Goal: Information Seeking & Learning: Learn about a topic

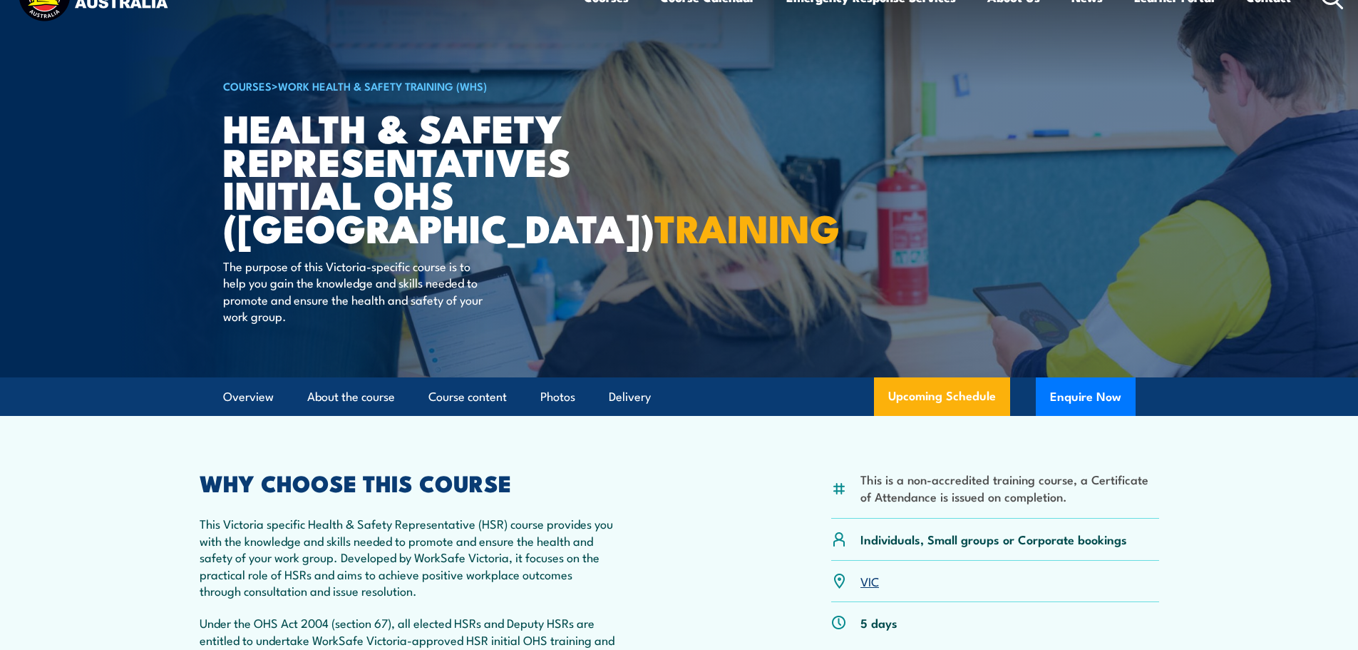
scroll to position [143, 0]
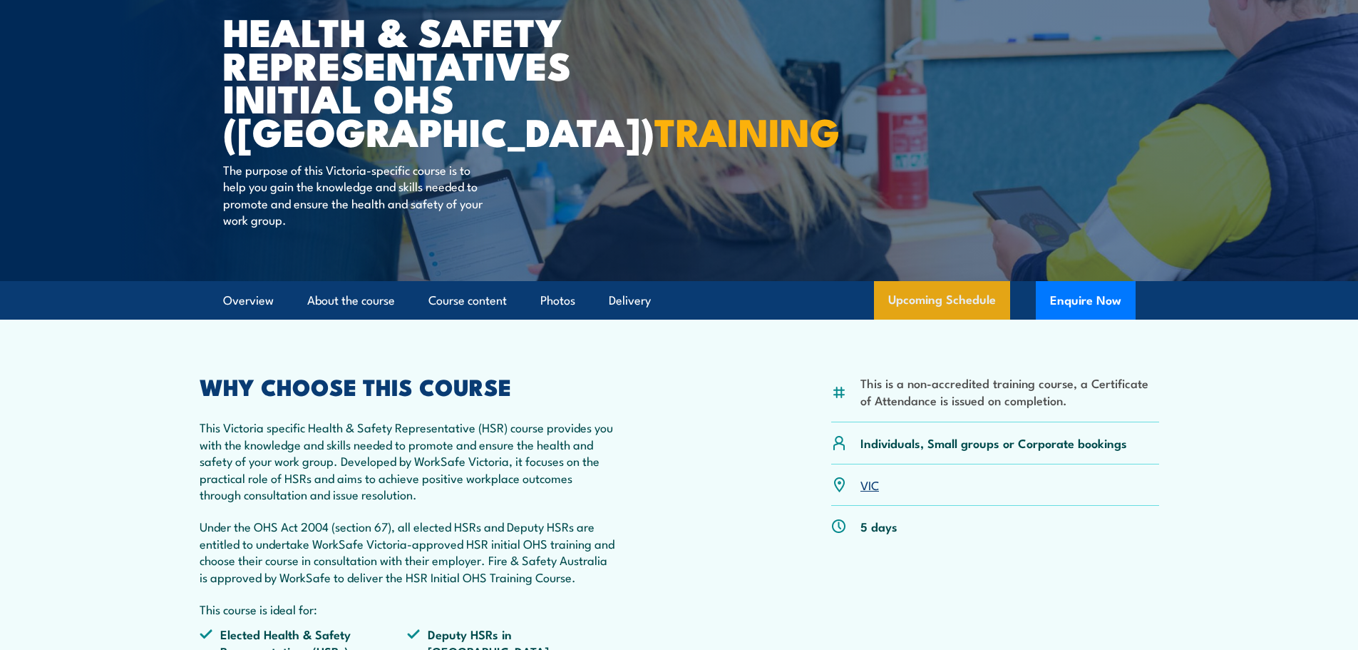
click at [934, 304] on link "Upcoming Schedule" at bounding box center [942, 300] width 136 height 39
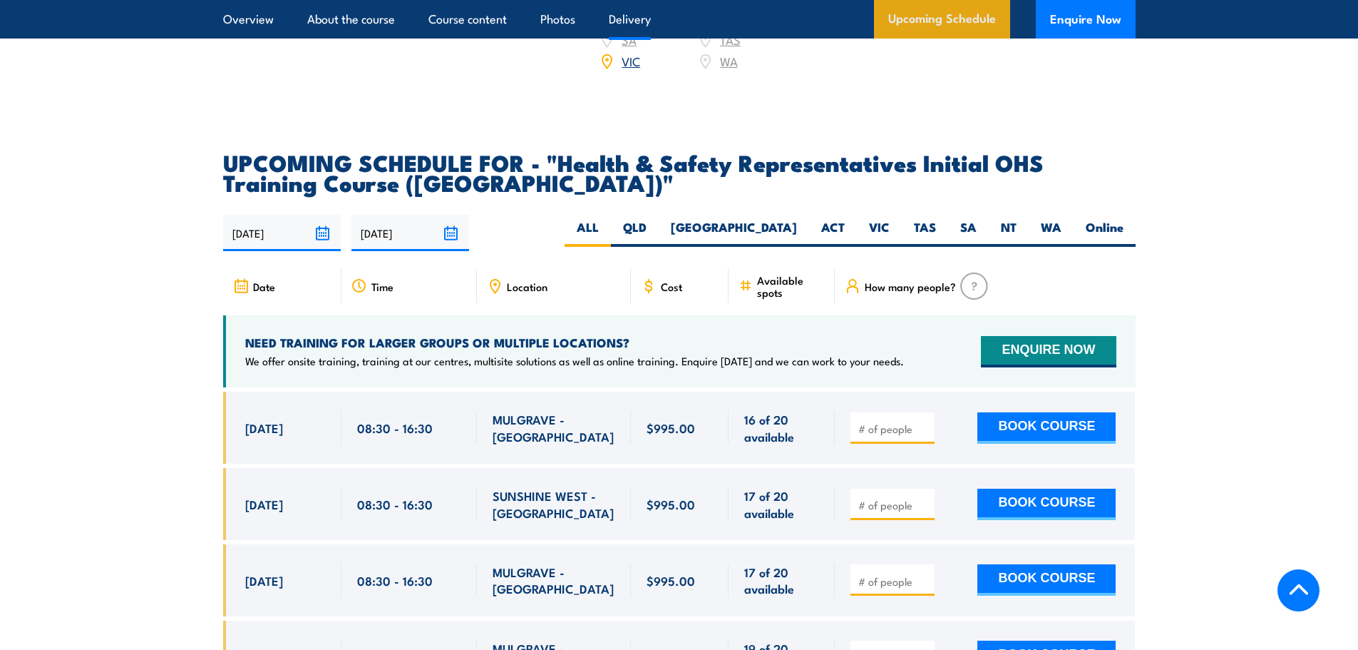
scroll to position [2477, 0]
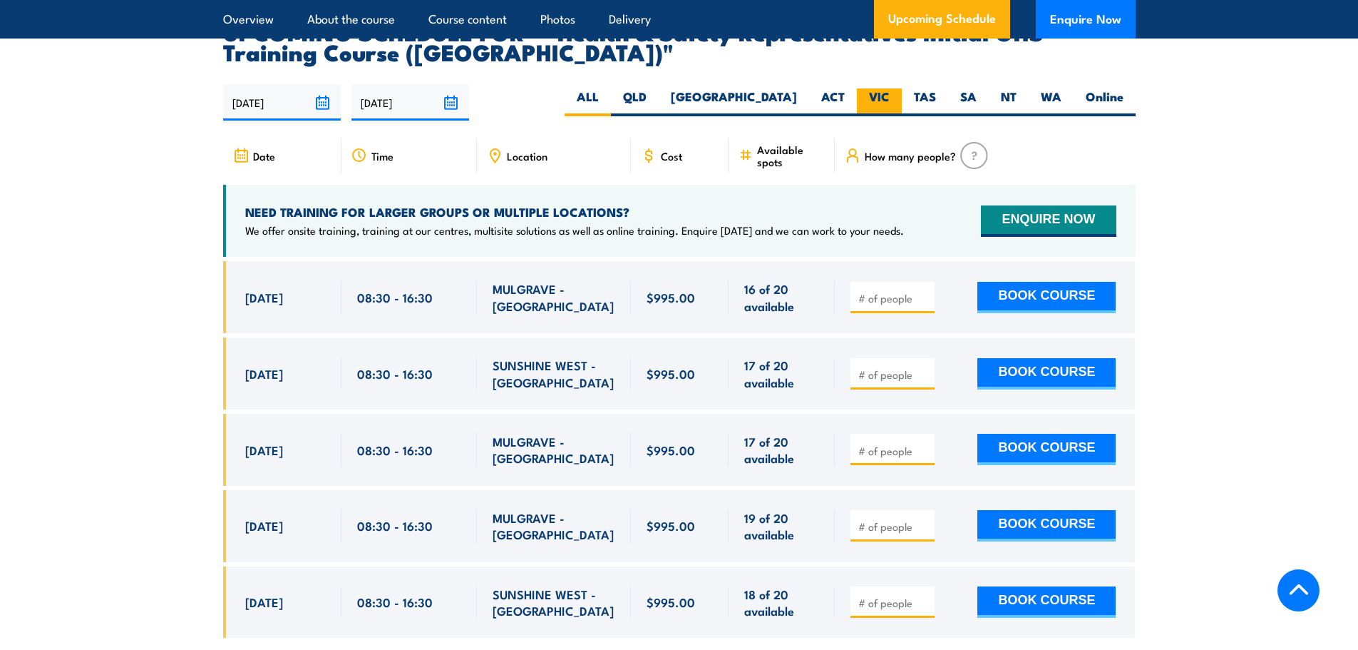
click at [889, 88] on label "VIC" at bounding box center [879, 102] width 45 height 28
click at [890, 88] on input "VIC" at bounding box center [894, 92] width 9 height 9
radio input "true"
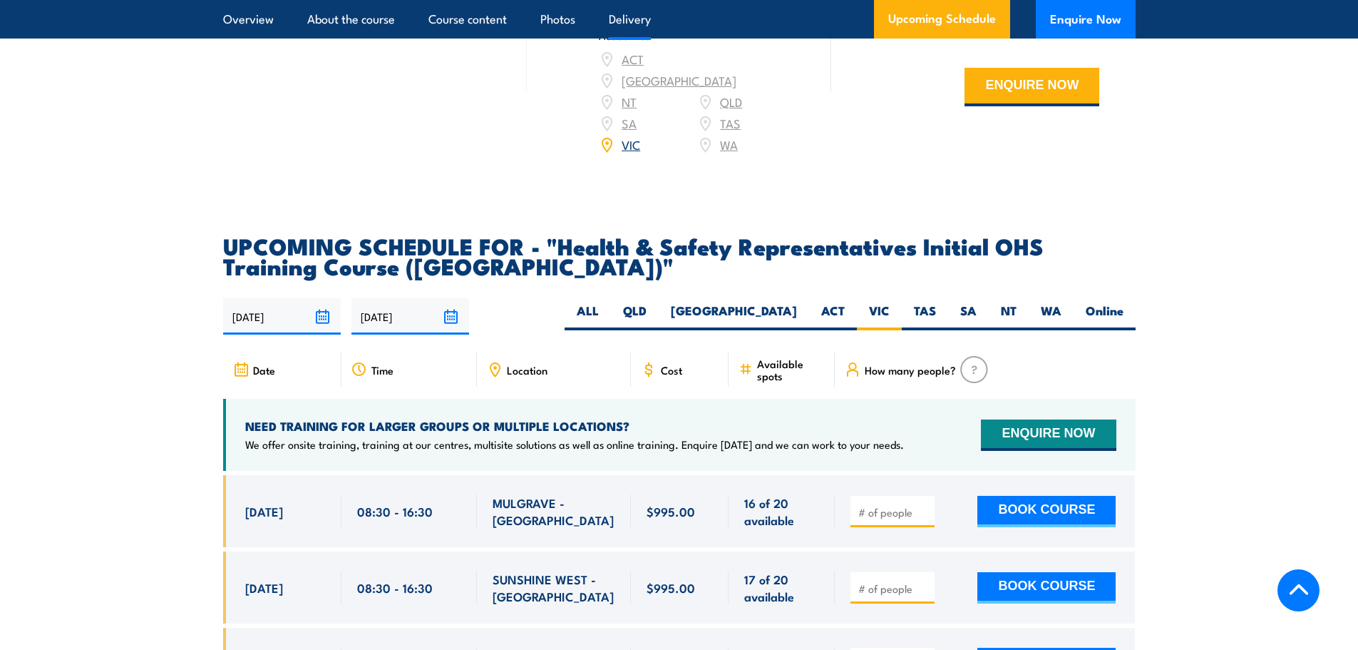
scroll to position [1764, 0]
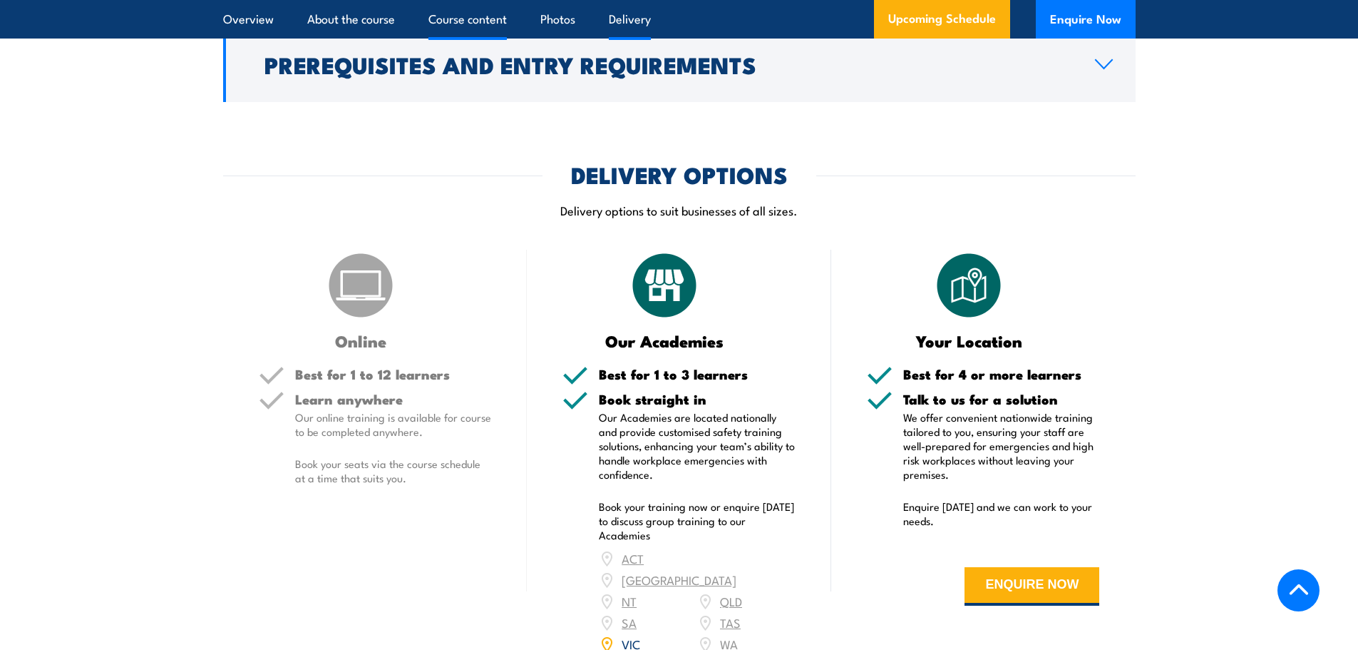
click at [461, 20] on link "Course content" at bounding box center [468, 19] width 78 height 38
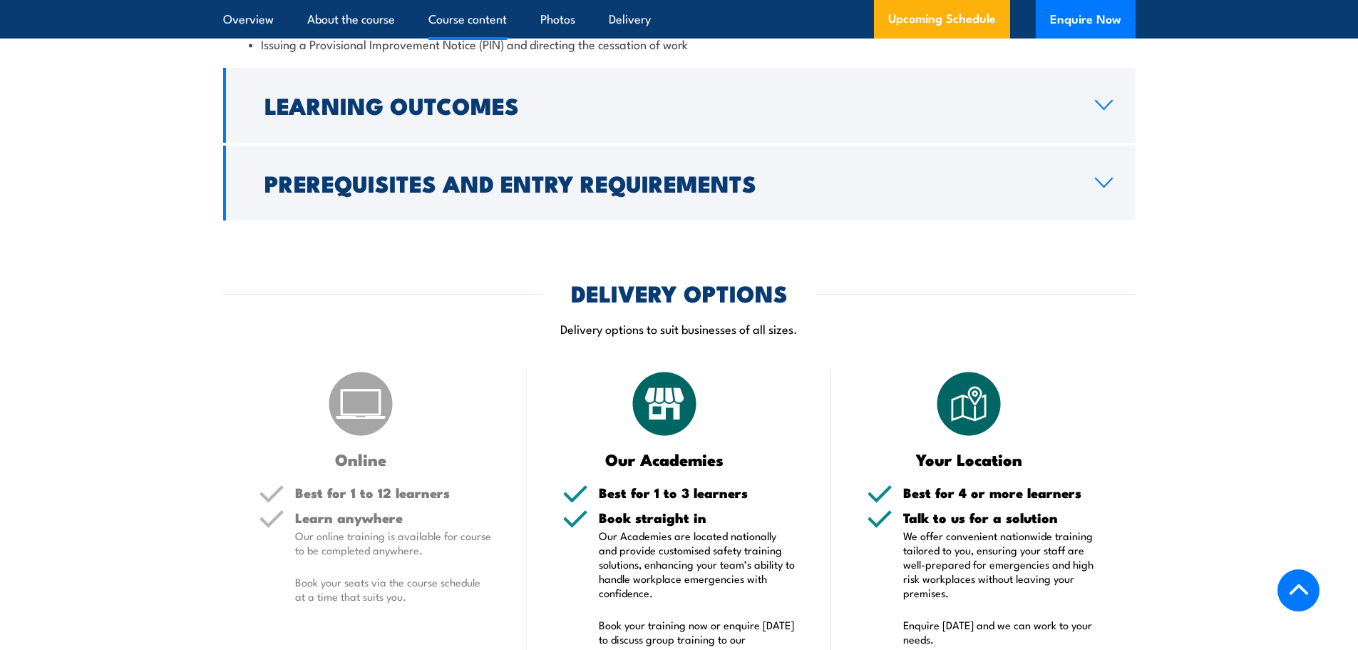
scroll to position [1422, 0]
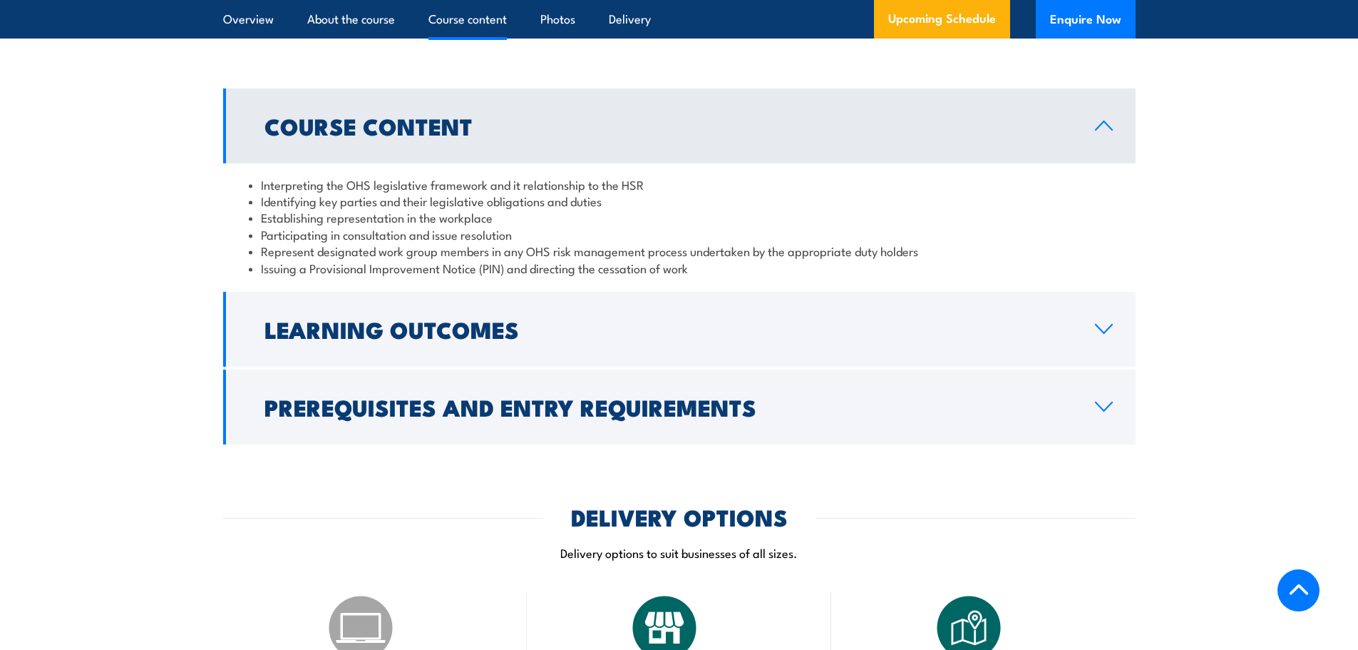
click at [762, 141] on link "Course Content" at bounding box center [679, 125] width 913 height 75
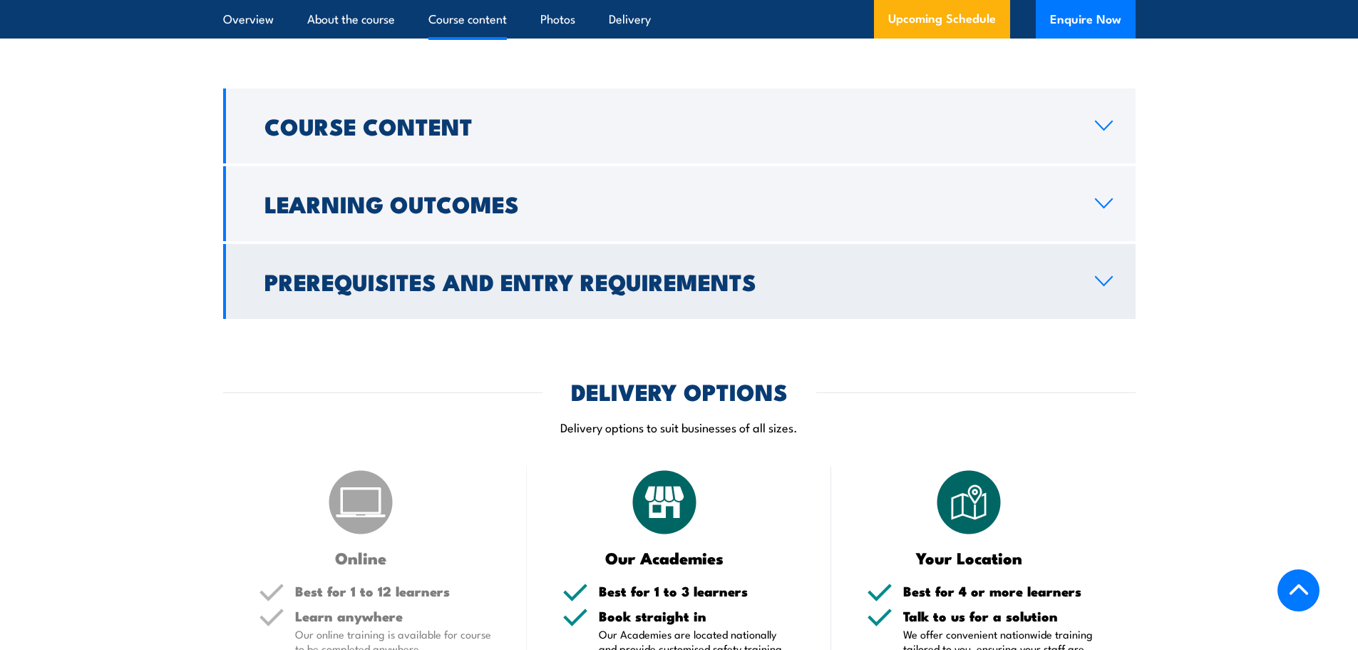
click at [883, 278] on h2 "Prerequisites and Entry Requirements" at bounding box center [669, 281] width 808 height 20
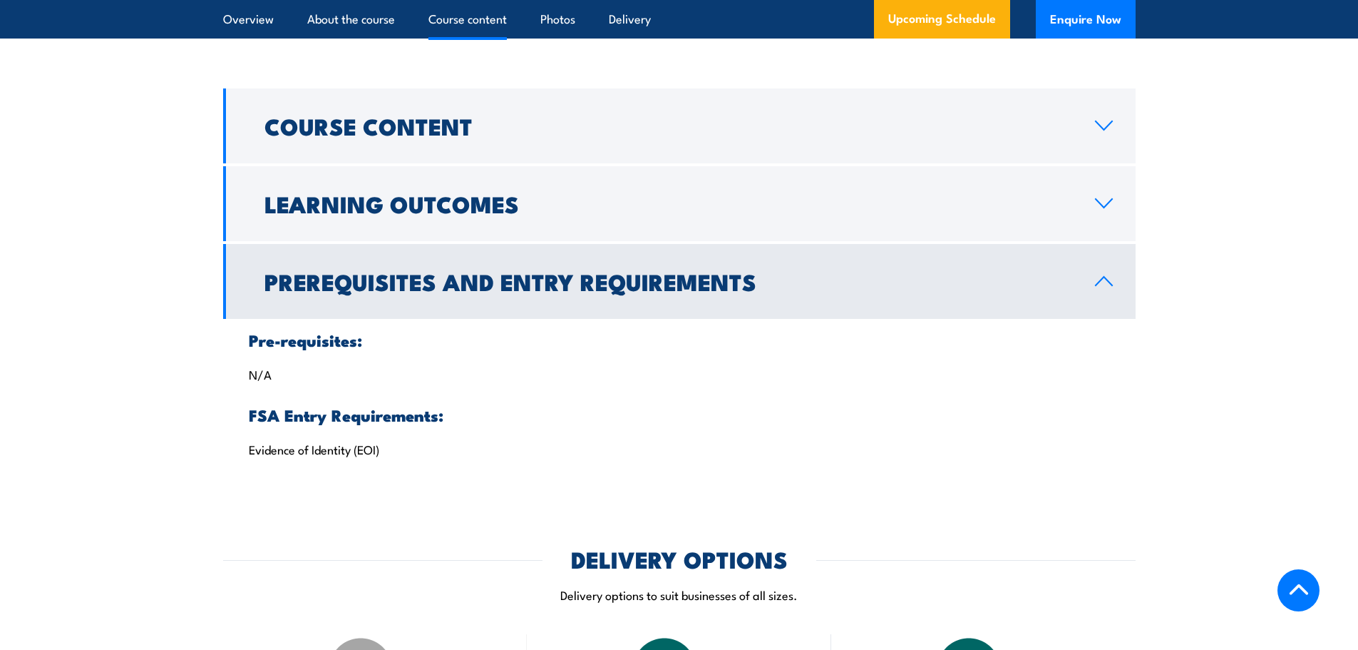
click at [883, 278] on h2 "Prerequisites and Entry Requirements" at bounding box center [669, 281] width 808 height 20
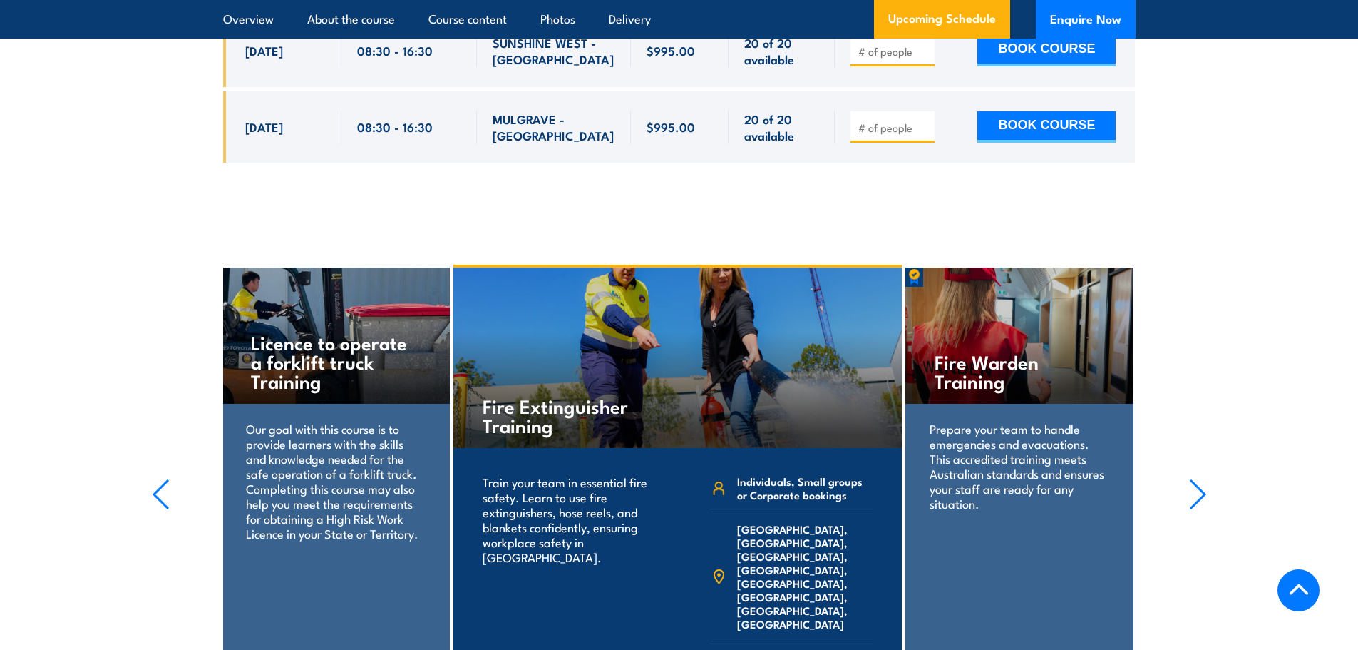
scroll to position [3062, 0]
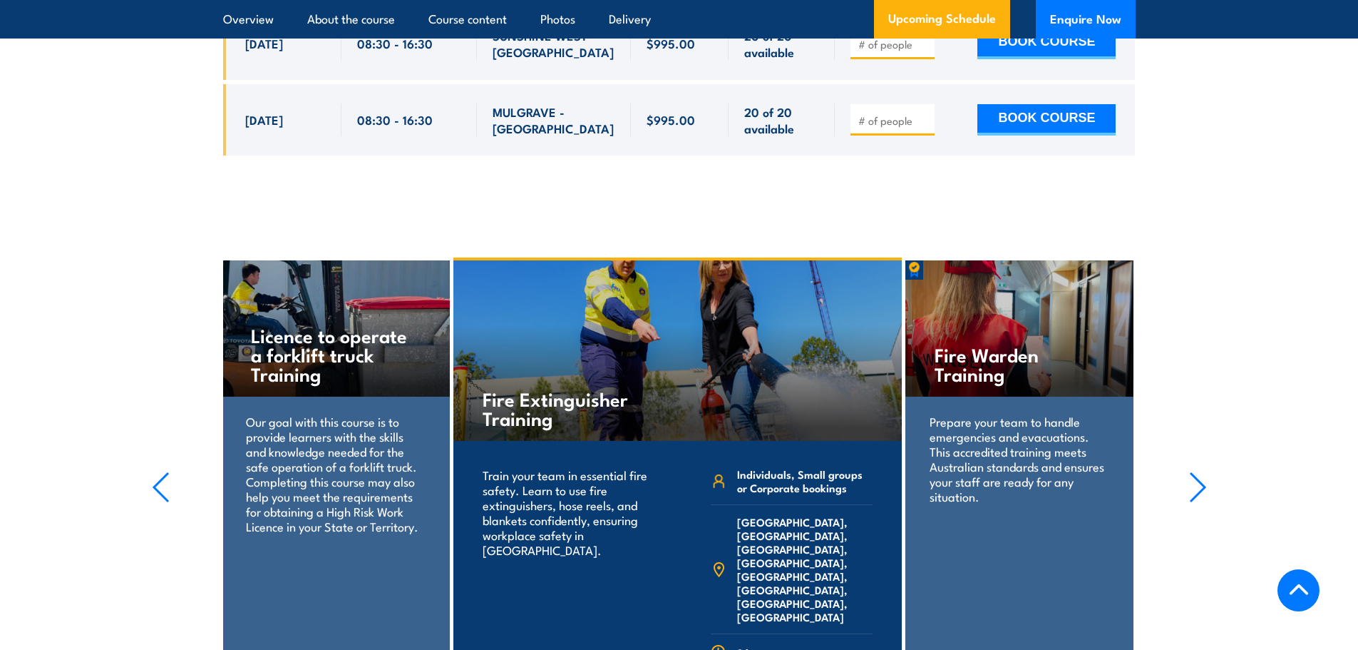
click at [1199, 471] on icon "button" at bounding box center [1198, 486] width 18 height 31
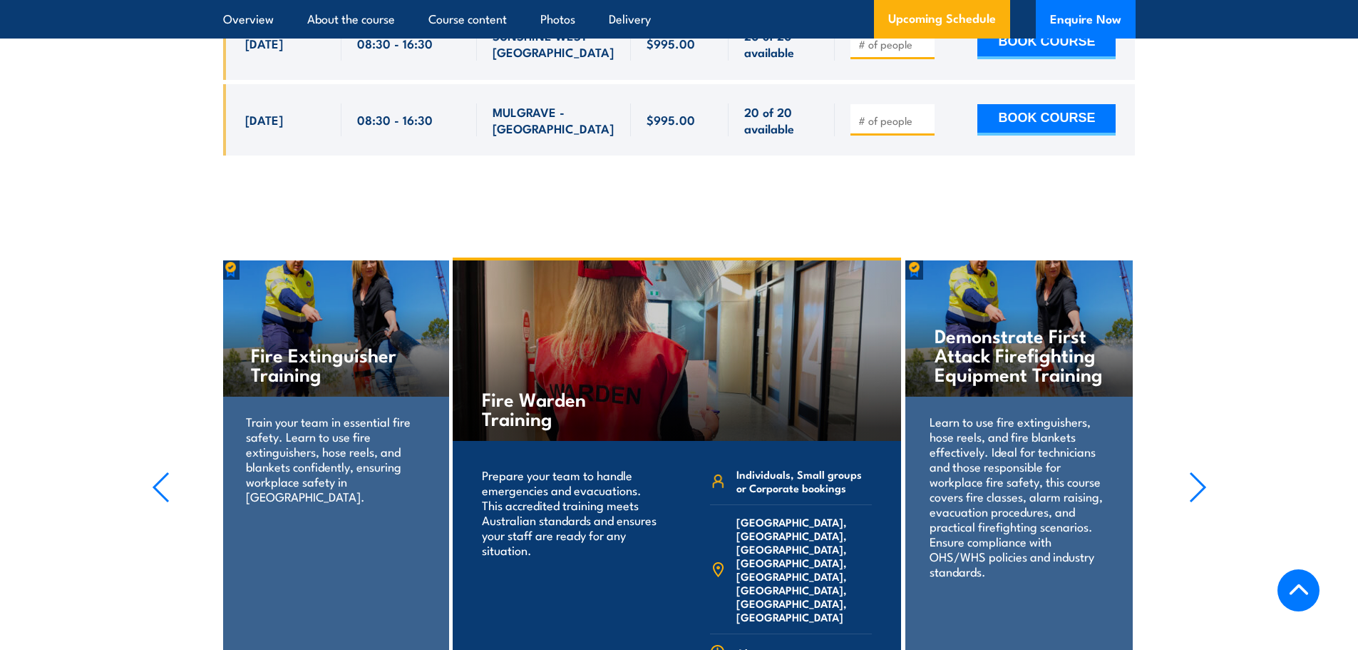
click at [1198, 471] on icon "button" at bounding box center [1198, 486] width 18 height 31
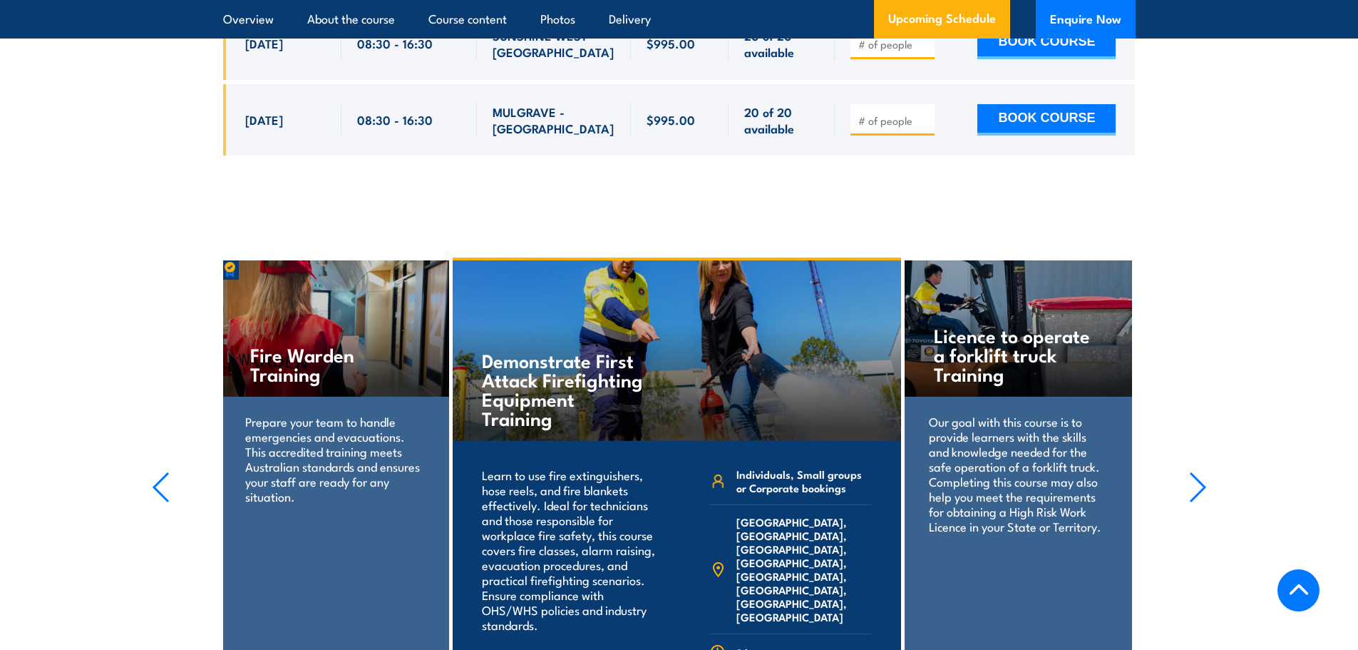
click at [1198, 471] on icon "button" at bounding box center [1198, 486] width 18 height 31
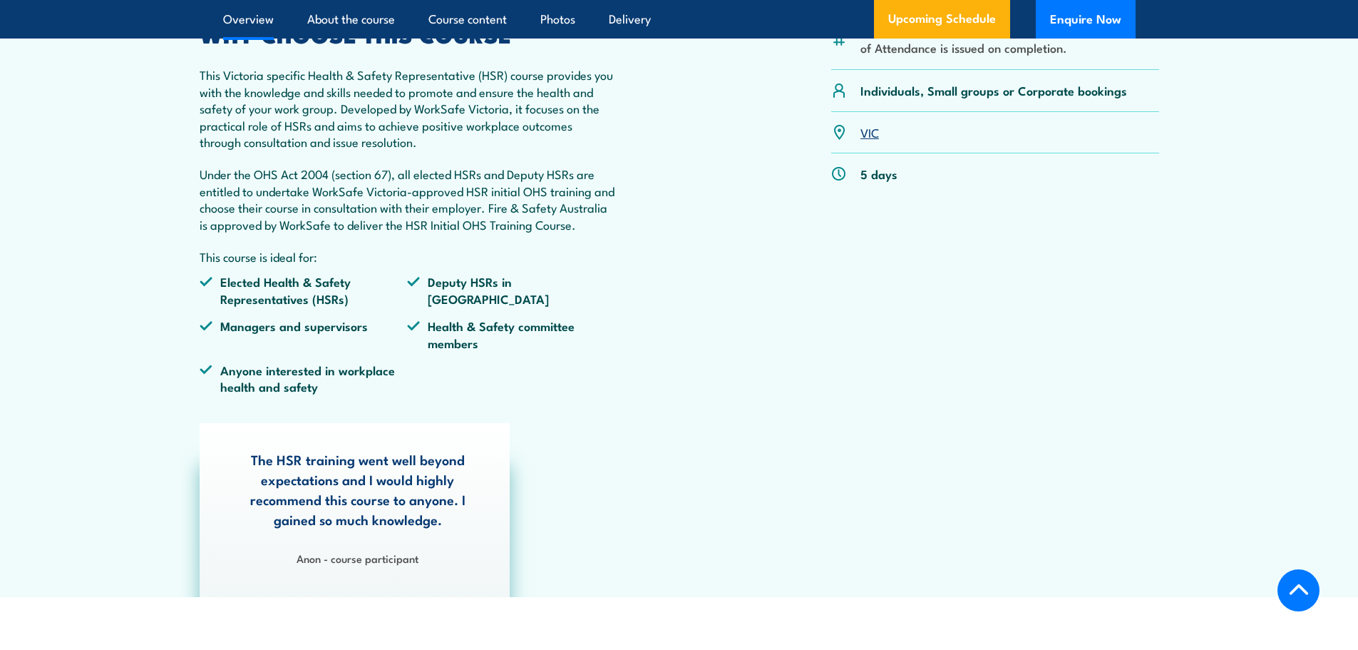
scroll to position [0, 0]
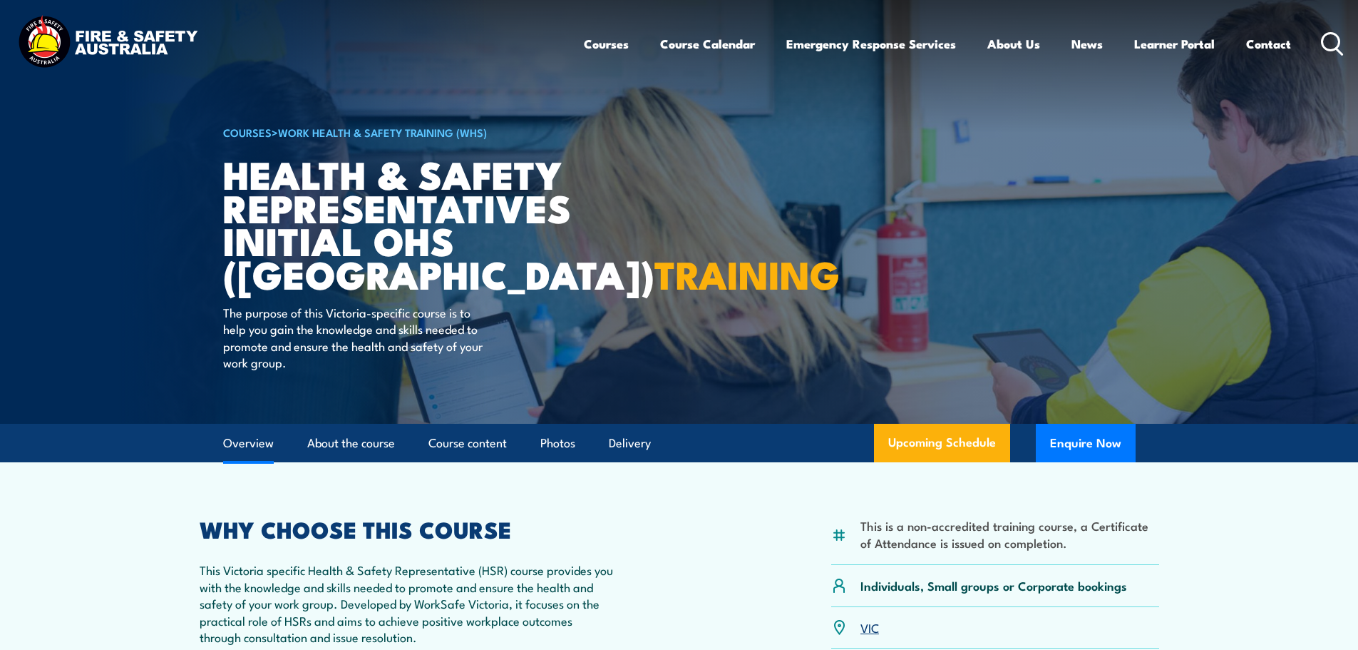
click at [249, 438] on link "Overview" at bounding box center [248, 443] width 51 height 38
